Goal: Transaction & Acquisition: Purchase product/service

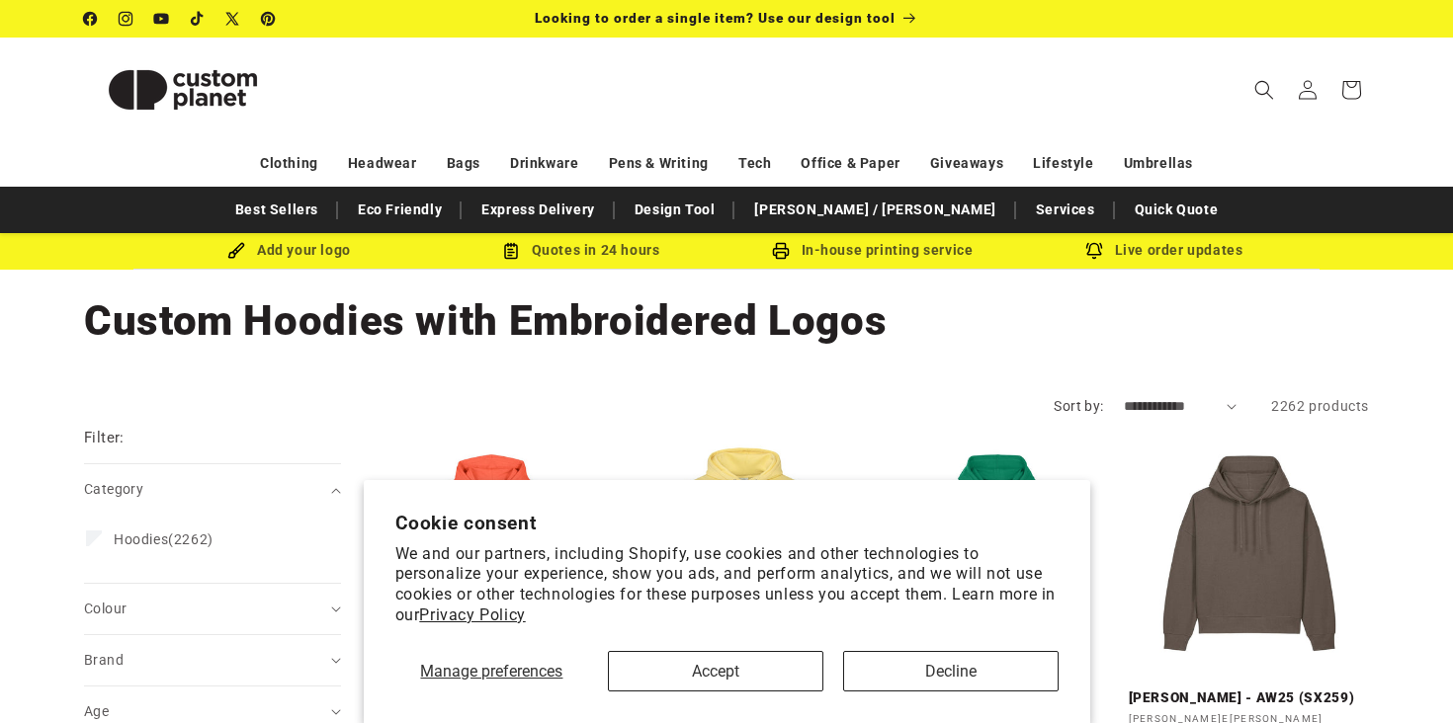
click at [702, 669] on button "Accept" at bounding box center [715, 671] width 215 height 41
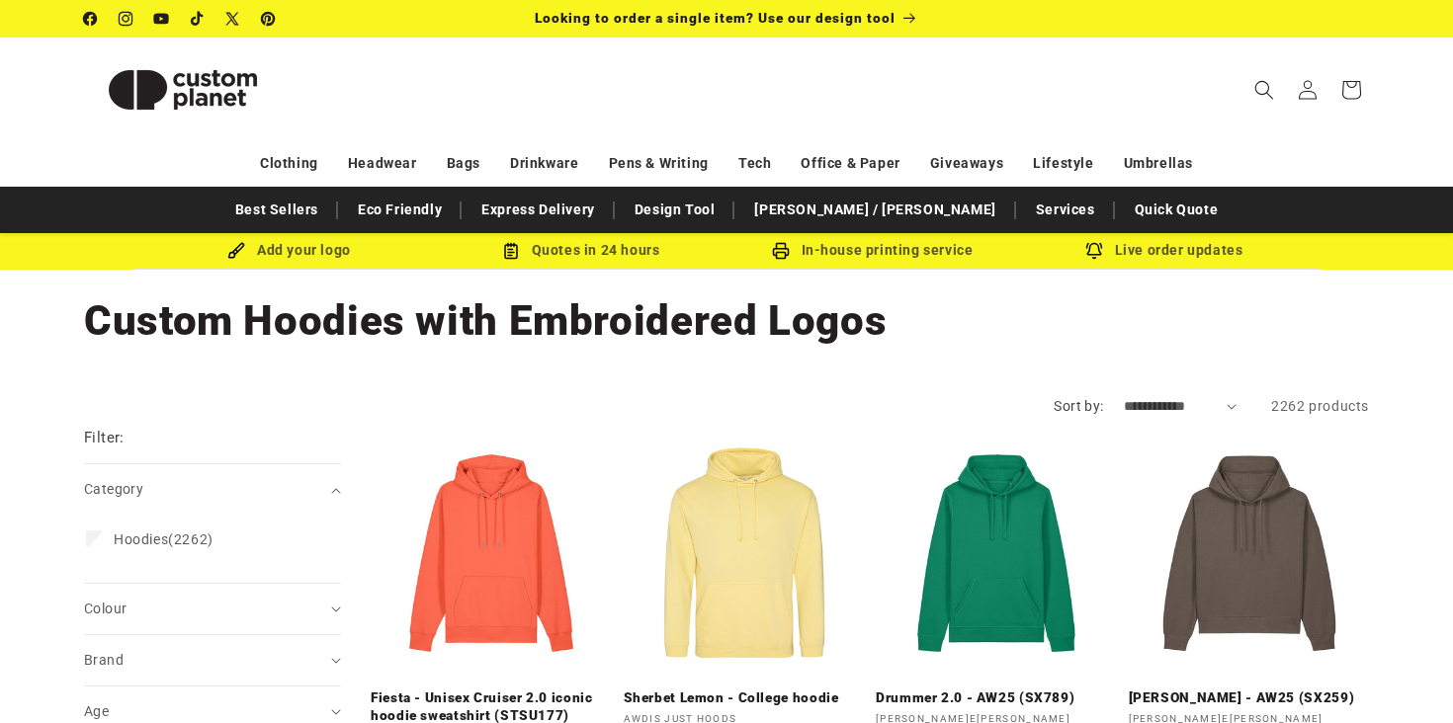
click at [1267, 87] on icon "Search" at bounding box center [1264, 90] width 20 height 20
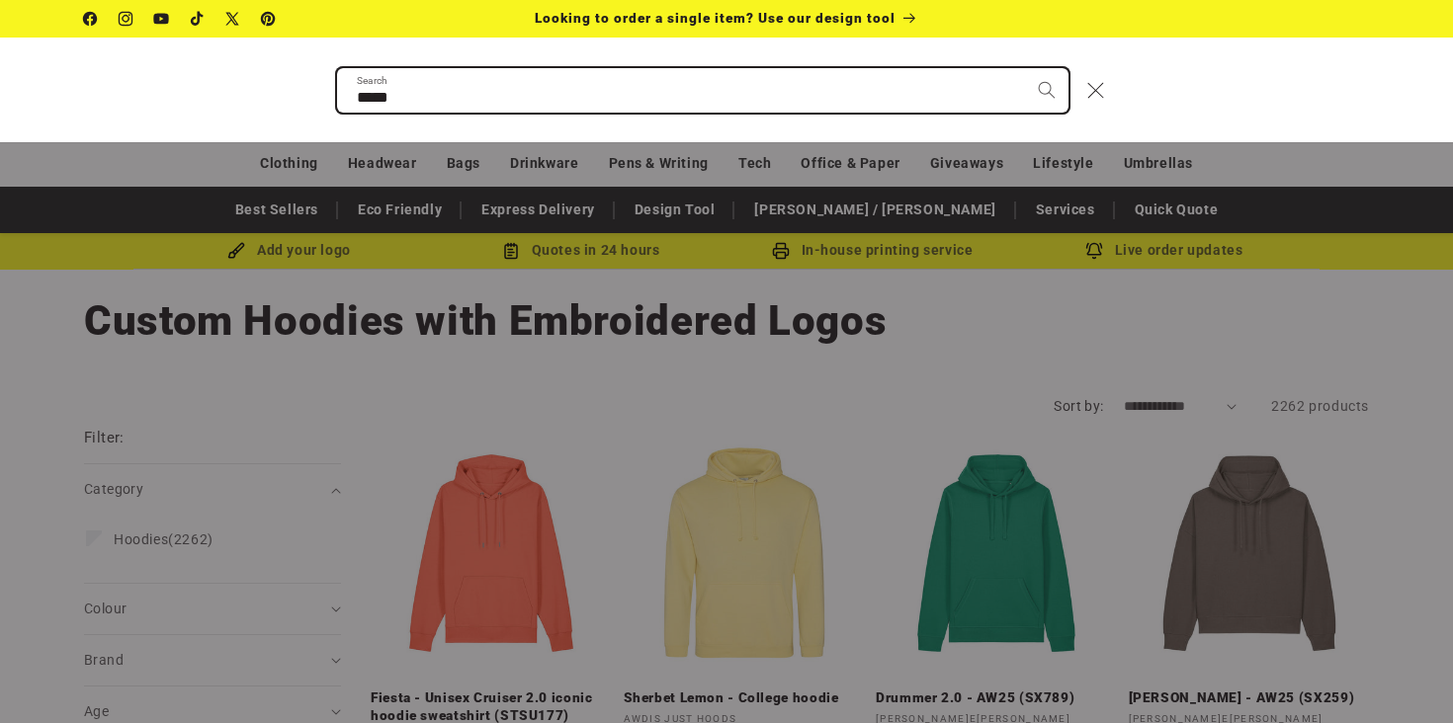
type input "*****"
click at [1046, 89] on button "Search" at bounding box center [1046, 89] width 43 height 43
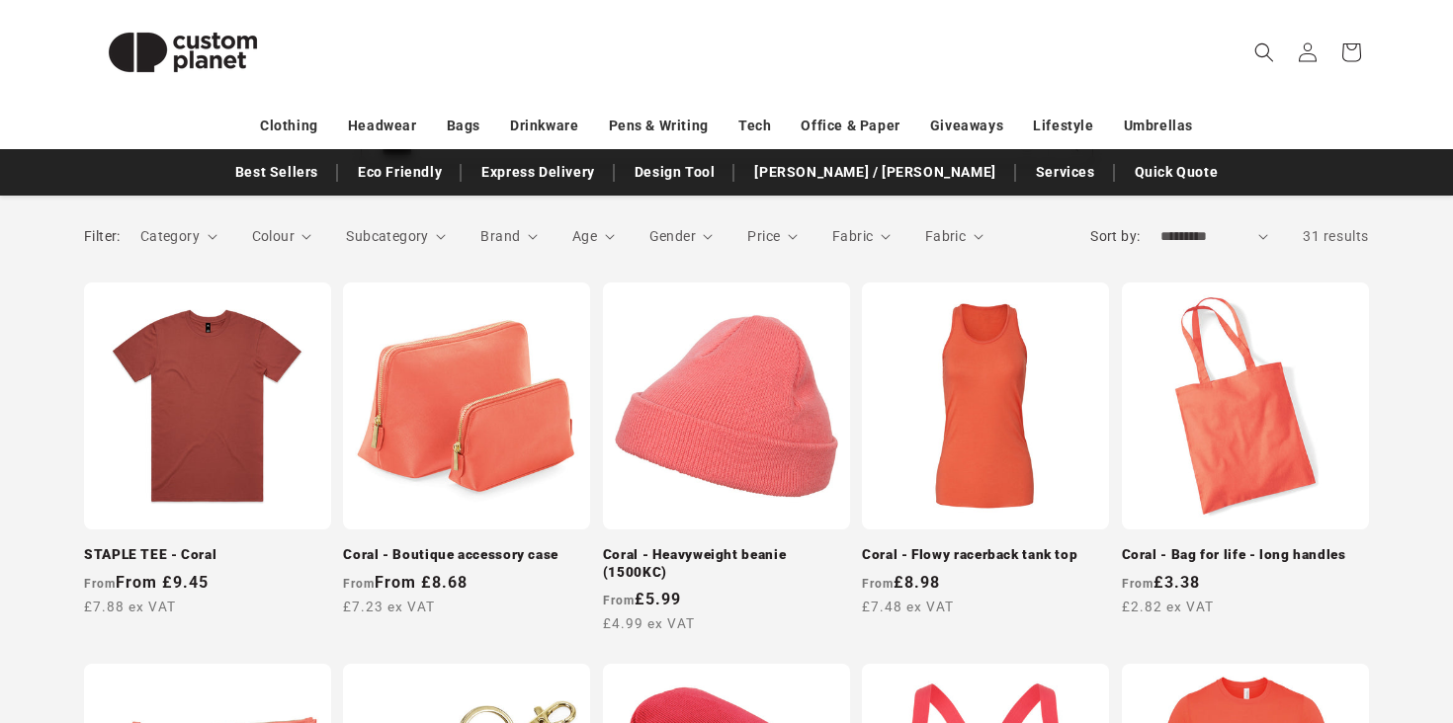
scroll to position [389, 0]
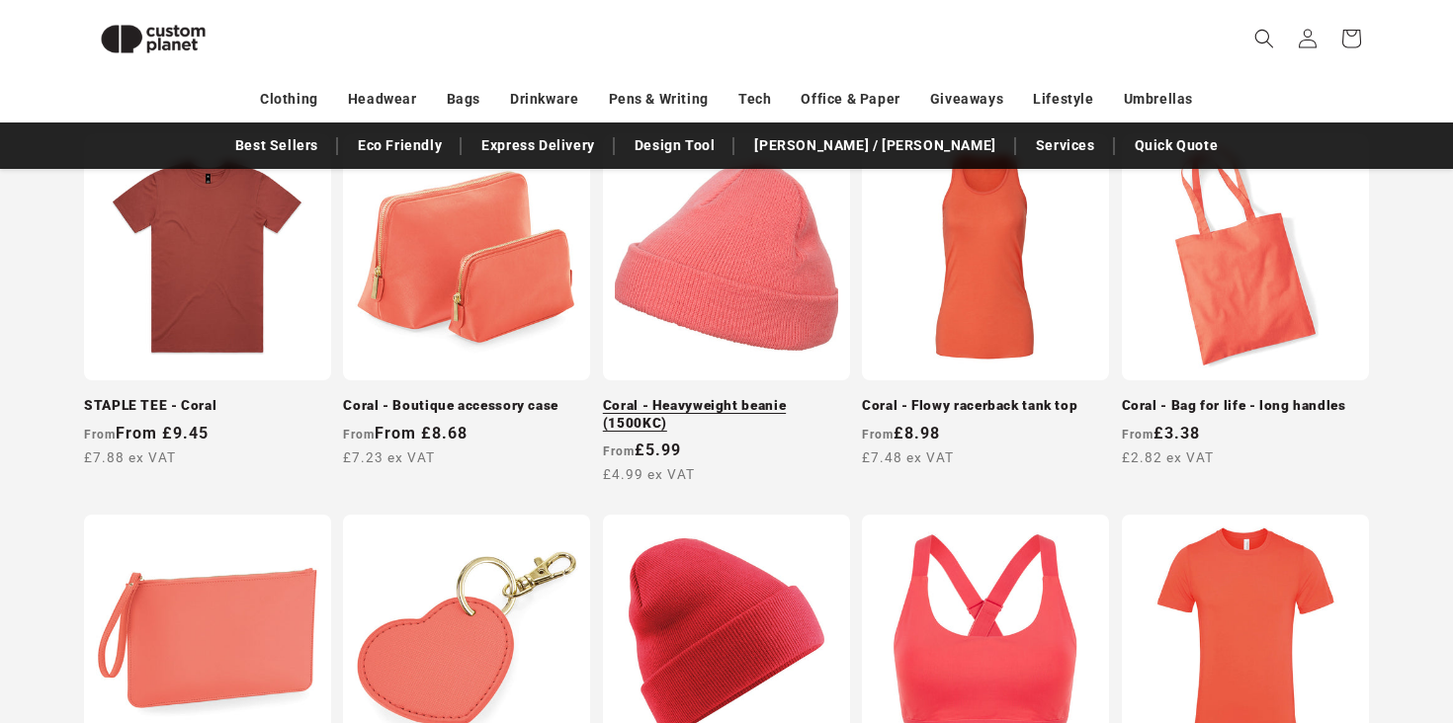
click at [724, 397] on link "Coral - Heavyweight beanie (1500KC)" at bounding box center [726, 414] width 247 height 35
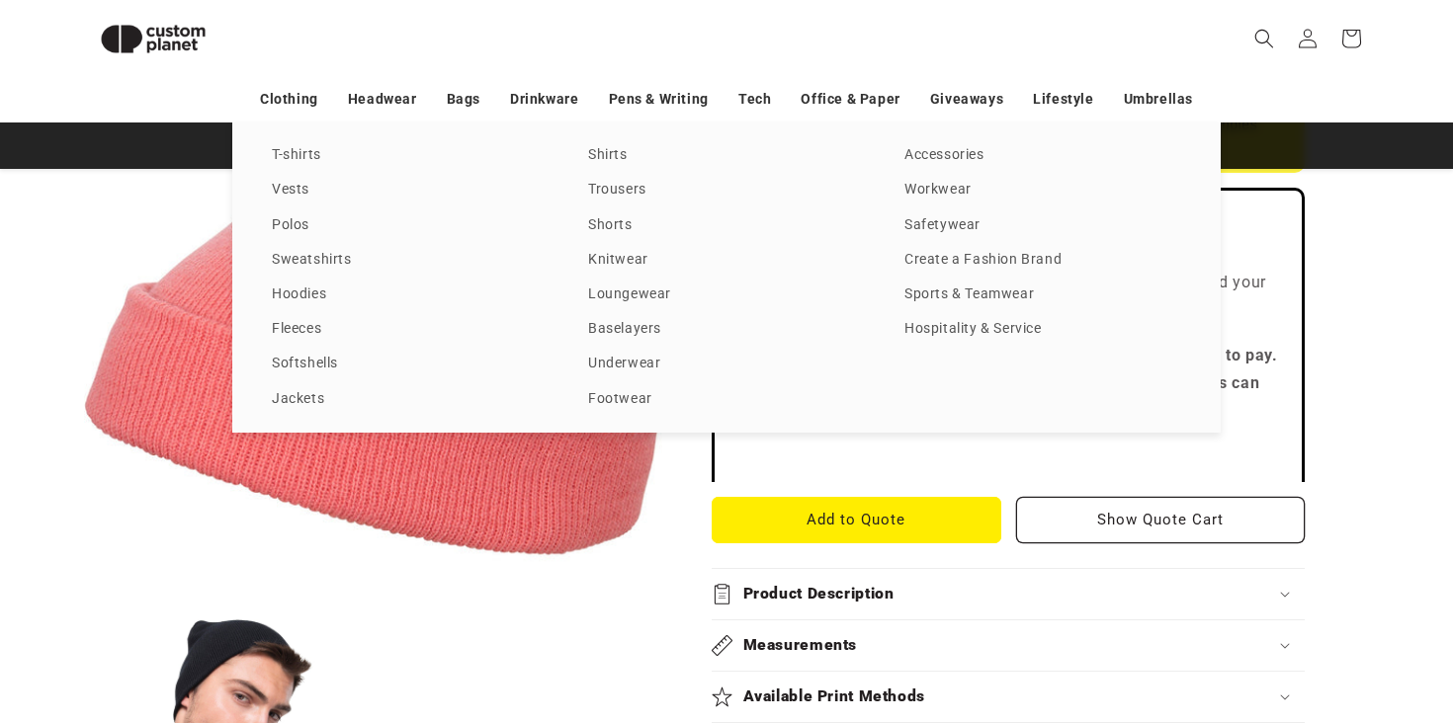
scroll to position [522, 0]
click at [292, 287] on link "Hoodies" at bounding box center [410, 295] width 277 height 27
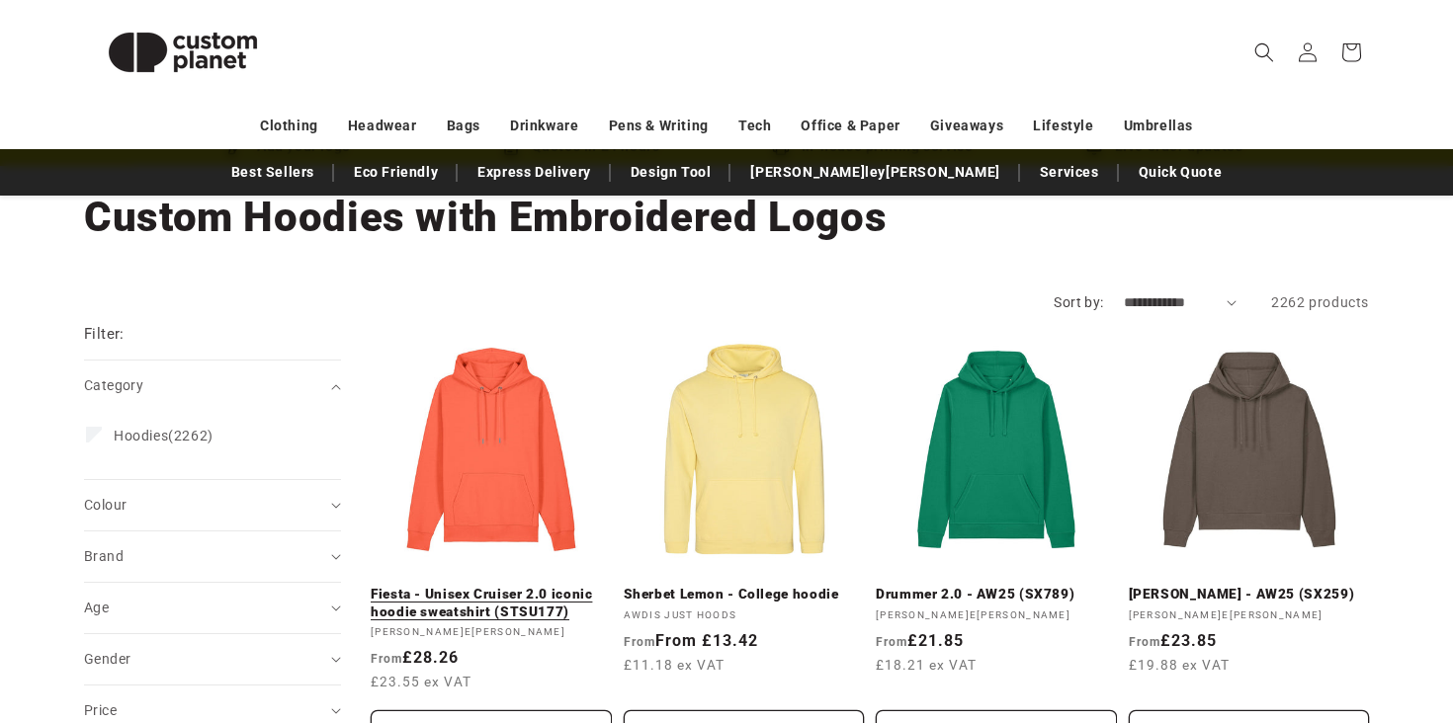
scroll to position [112, 0]
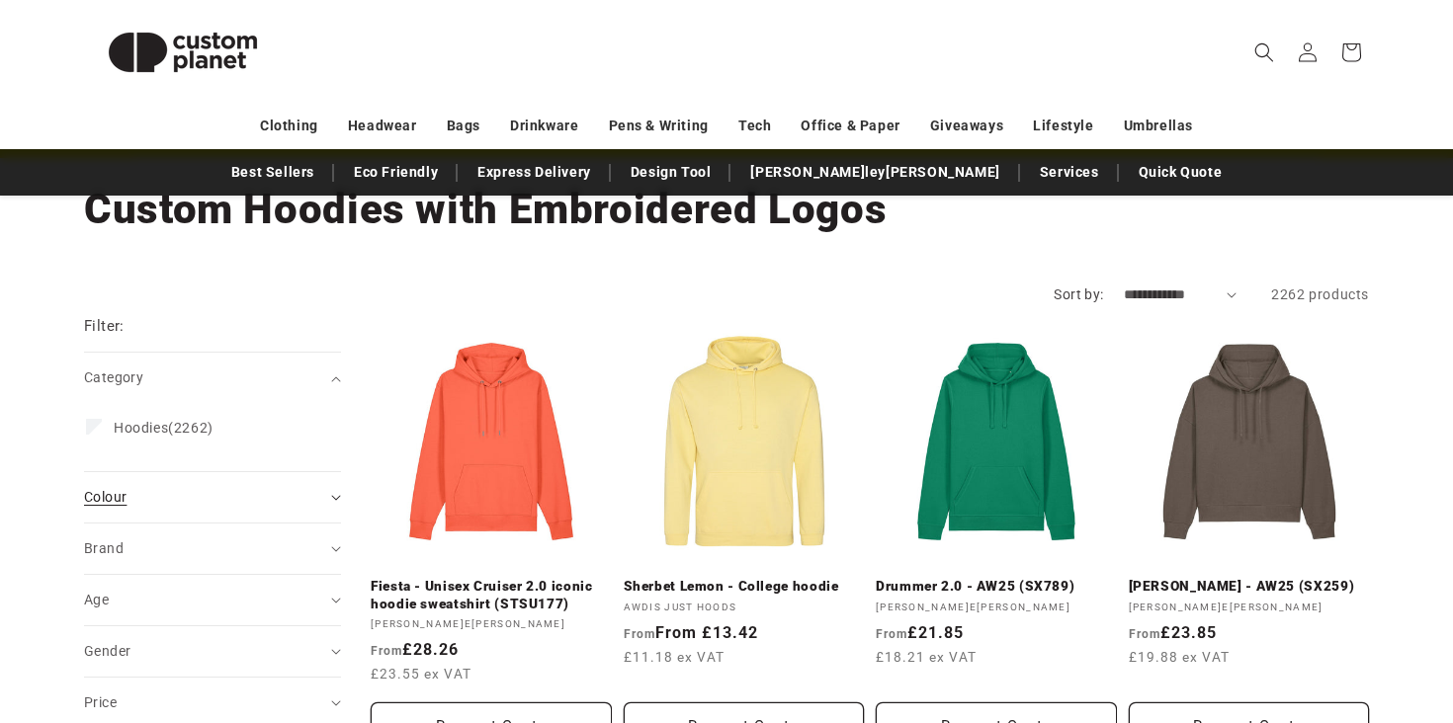
click at [334, 495] on icon "Colour (0 selected)" at bounding box center [336, 498] width 10 height 6
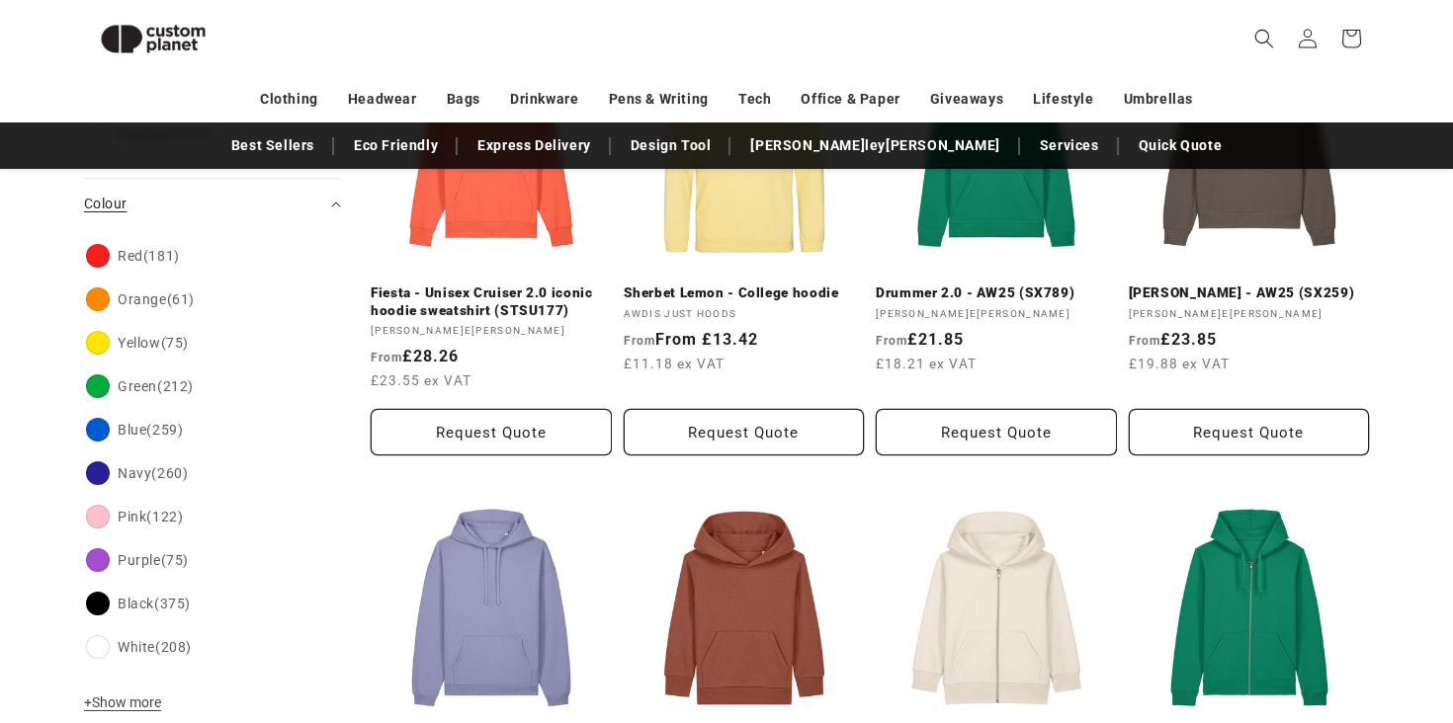
scroll to position [370, 0]
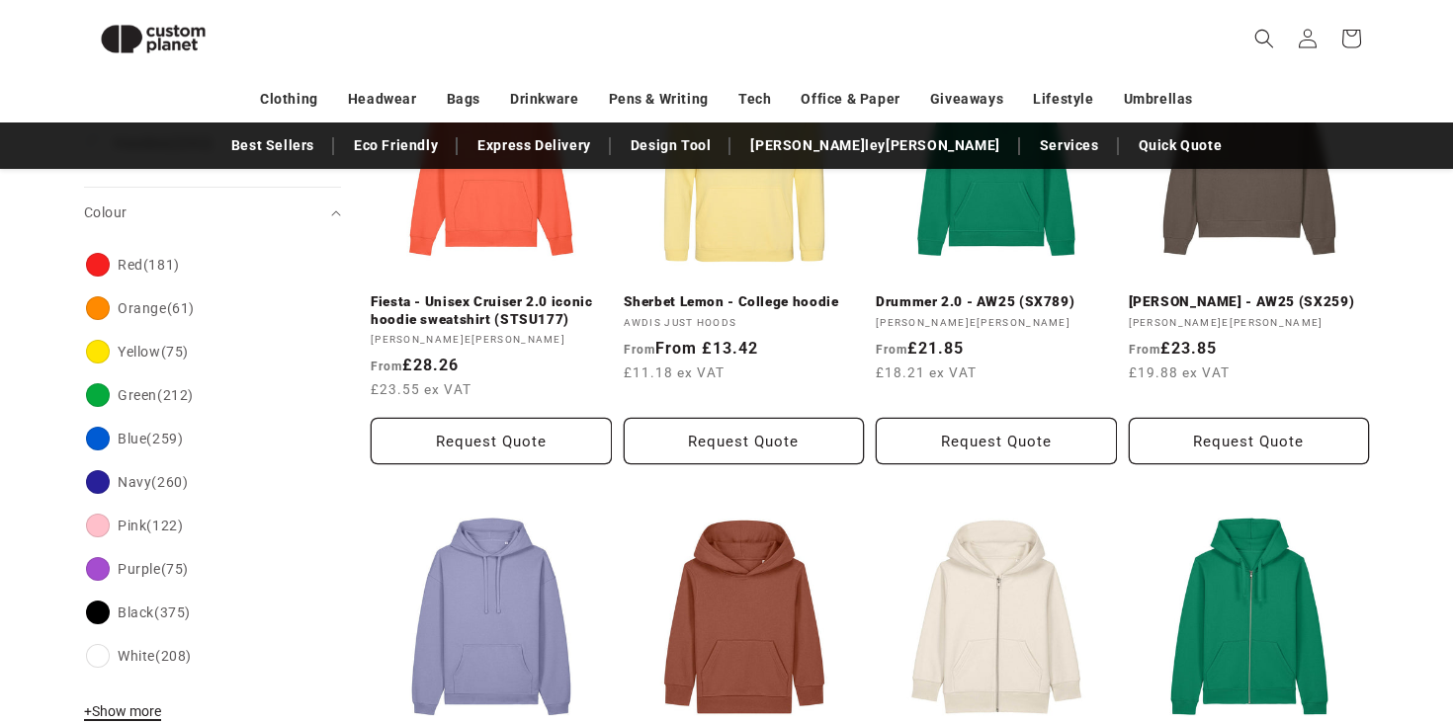
click at [117, 715] on span "+ Show more" at bounding box center [122, 712] width 77 height 16
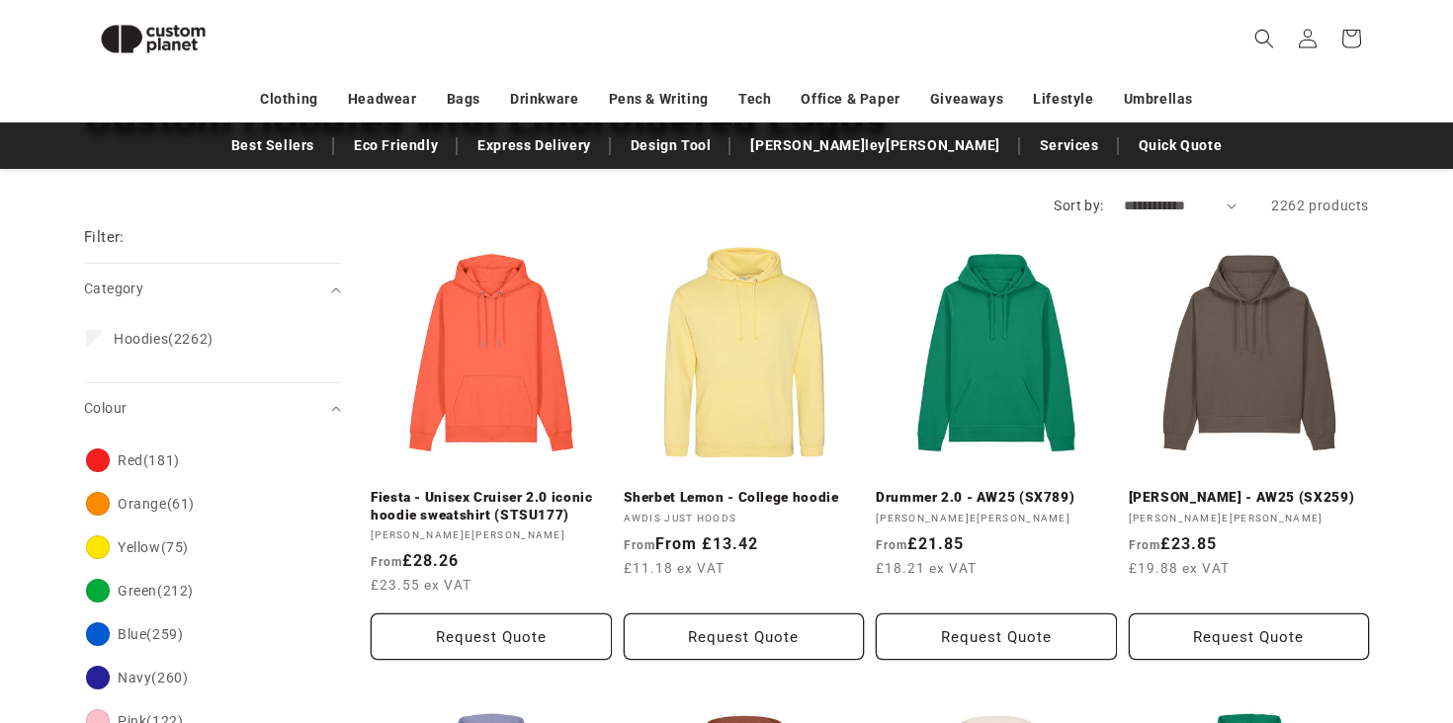
scroll to position [171, 0]
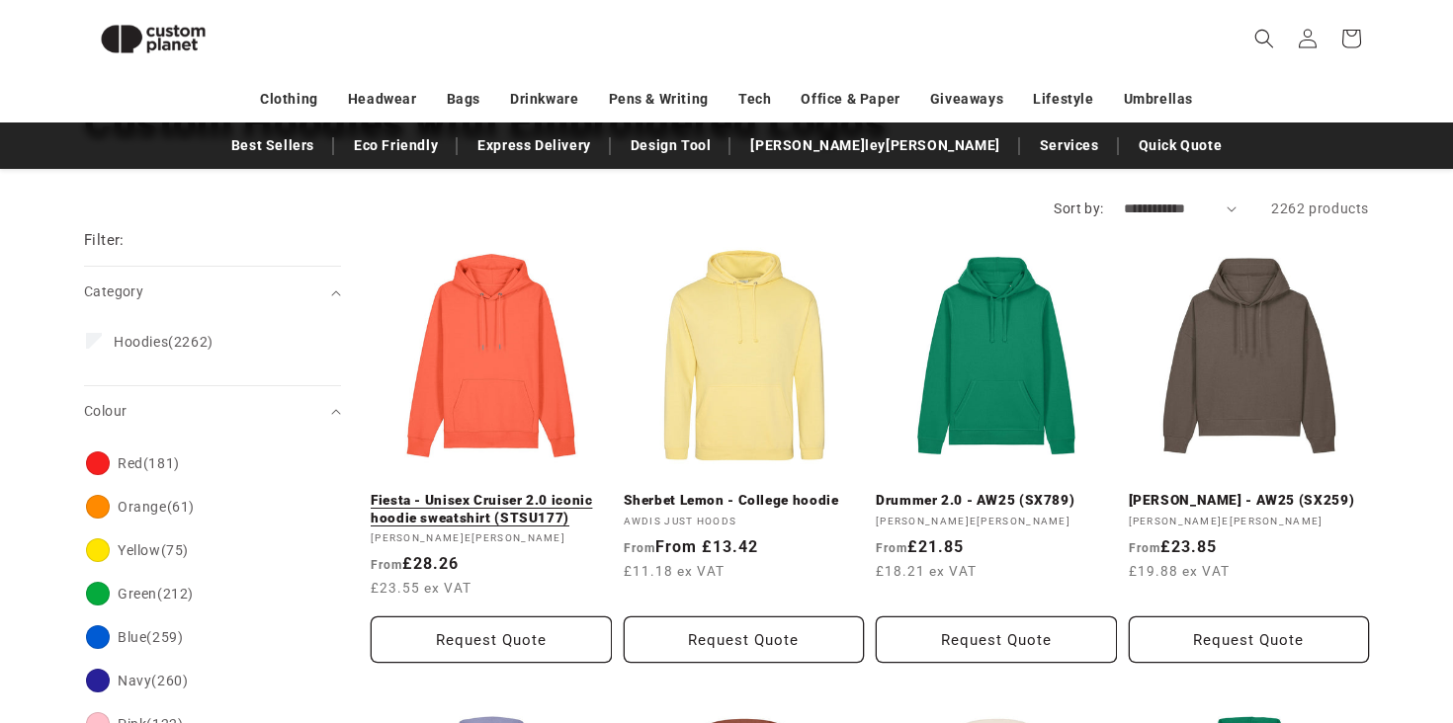
click at [485, 492] on link "Fiesta - Unisex Cruiser 2.0 iconic hoodie sweatshirt (STSU177)" at bounding box center [491, 509] width 241 height 35
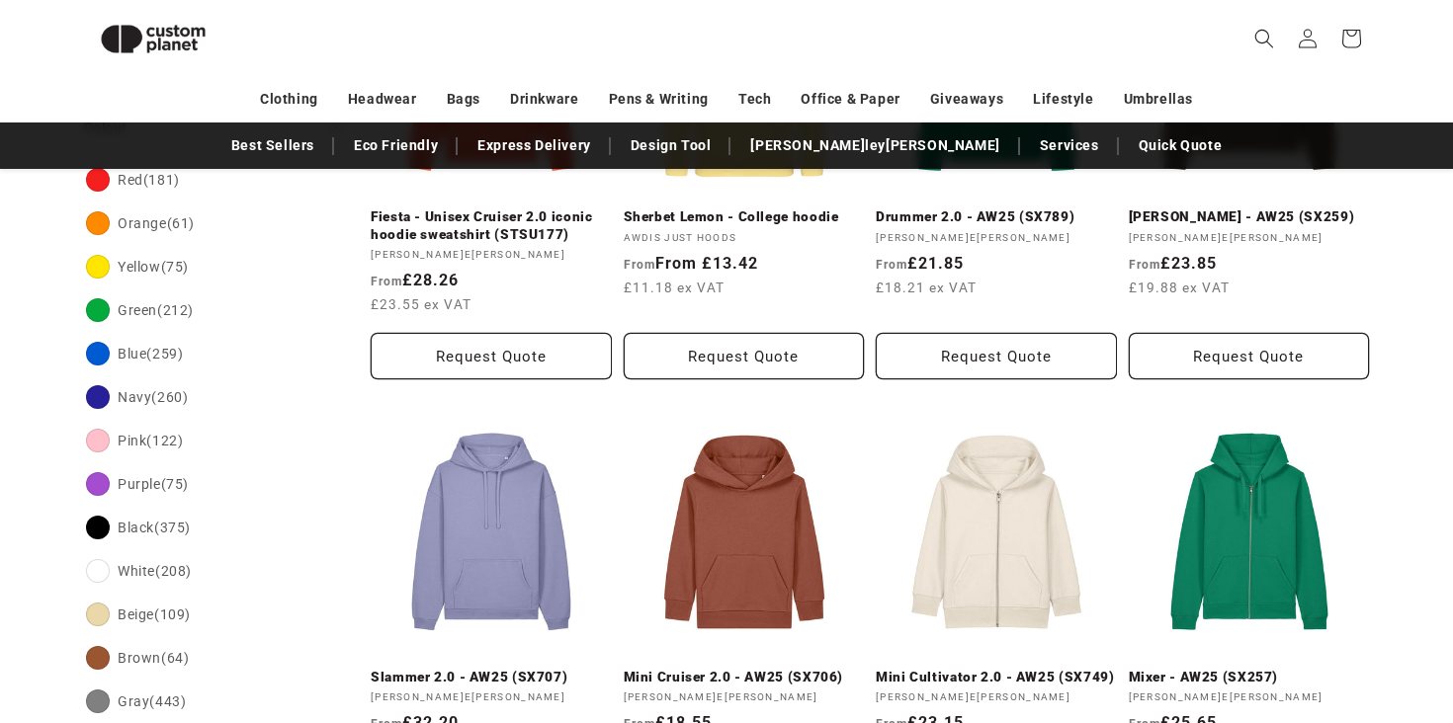
scroll to position [469, 0]
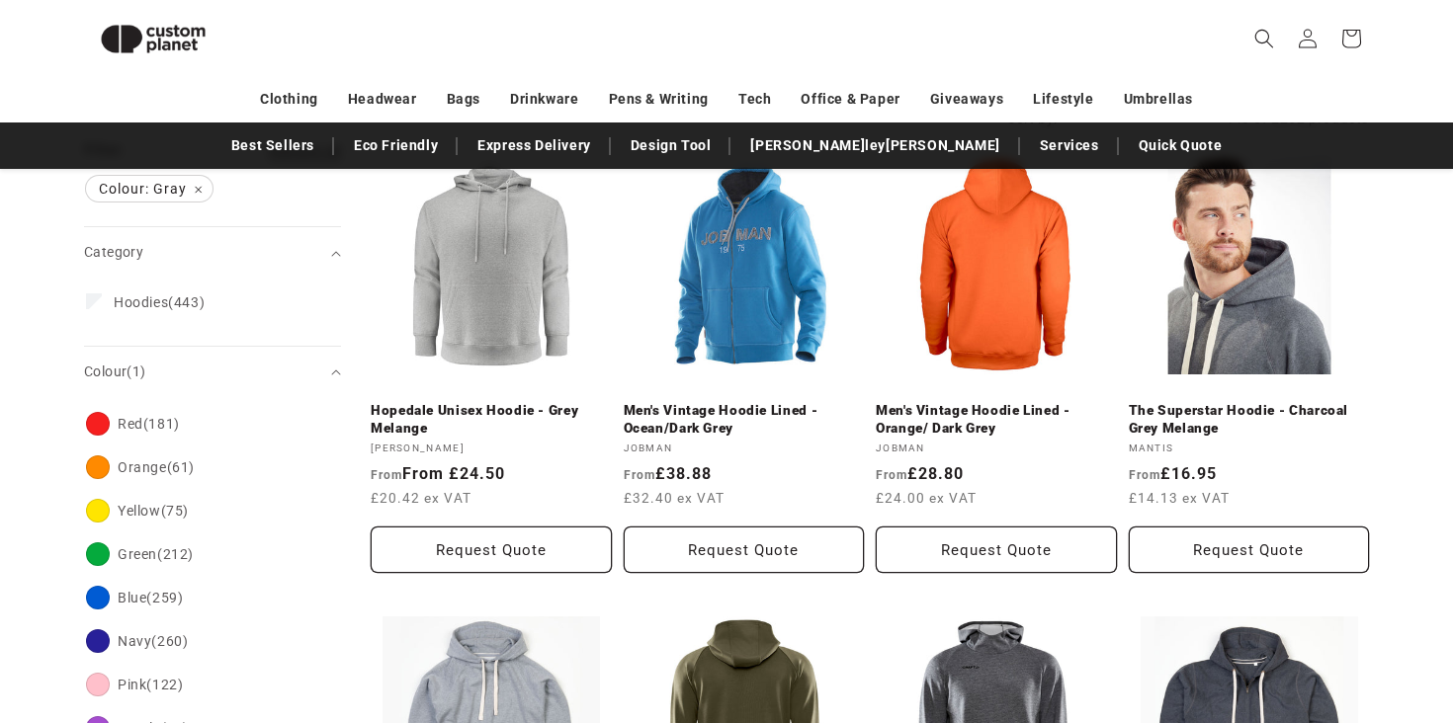
scroll to position [257, 0]
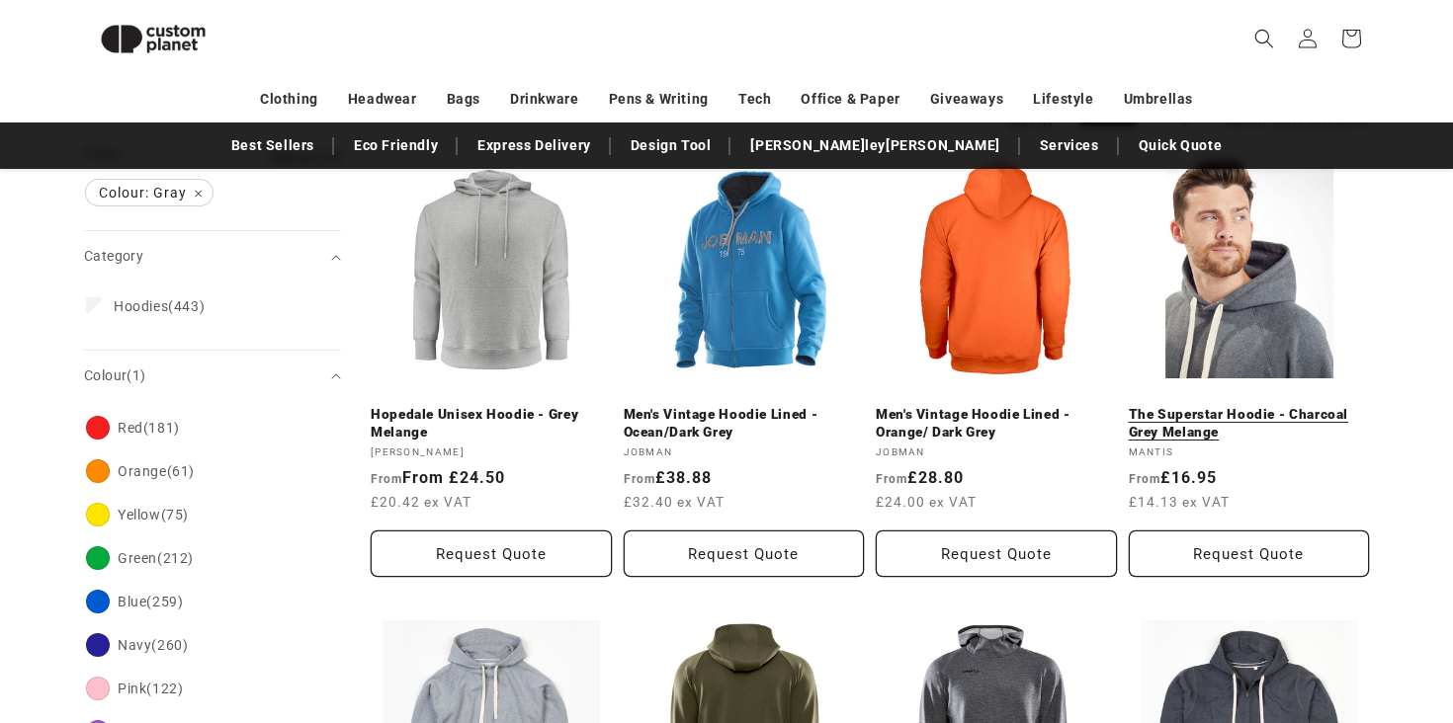
click at [1234, 406] on link "The Superstar Hoodie - Charcoal Grey Melange" at bounding box center [1249, 423] width 241 height 35
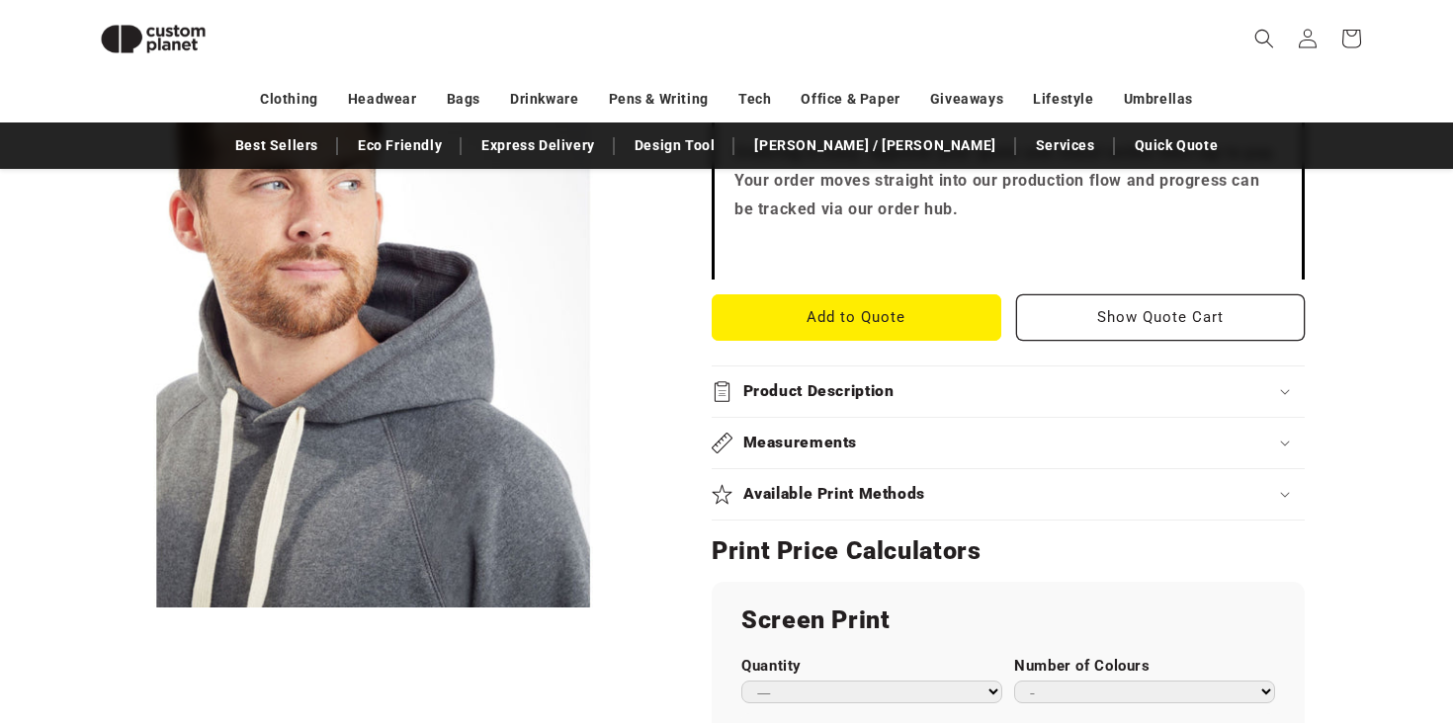
scroll to position [803, 0]
